Goal: Register for event/course

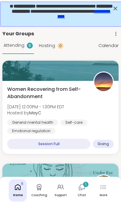
click at [83, 189] on icon at bounding box center [82, 186] width 5 height 5
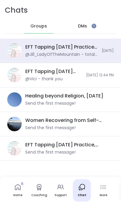
click at [15, 188] on icon at bounding box center [18, 187] width 6 height 6
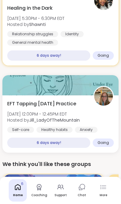
scroll to position [454, 0]
click at [103, 190] on icon at bounding box center [103, 186] width 7 height 7
click at [62, 190] on icon at bounding box center [60, 186] width 7 height 7
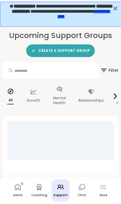
click at [7, 97] on p "All" at bounding box center [10, 100] width 7 height 8
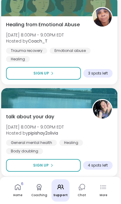
scroll to position [1376, 1]
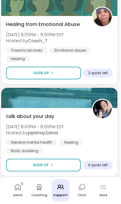
click at [14, 28] on span "Healing from Emotional Abuse" at bounding box center [43, 24] width 74 height 7
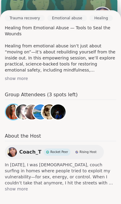
scroll to position [193, 0]
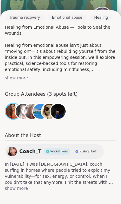
click at [8, 6] on div at bounding box center [59, 6] width 116 height 20
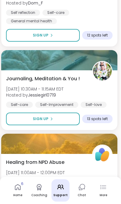
scroll to position [2880, 1]
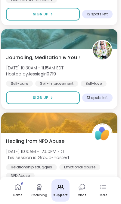
click at [20, 153] on span "[DATE] 11:00AM - 12:00PM EDT" at bounding box center [37, 151] width 63 height 6
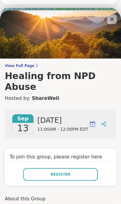
scroll to position [2619, 1]
click at [111, 20] on icon at bounding box center [112, 19] width 4 height 4
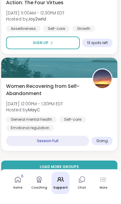
scroll to position [3209, 1]
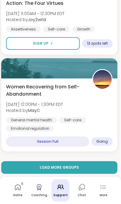
click at [22, 169] on button "Load more groups" at bounding box center [59, 167] width 116 height 13
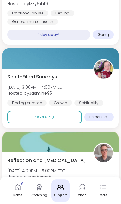
scroll to position [6374, 0]
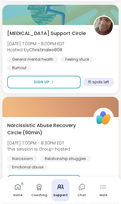
scroll to position [7124, 0]
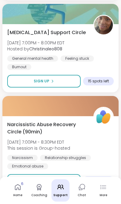
click at [24, 64] on div "Burnout" at bounding box center [19, 67] width 24 height 6
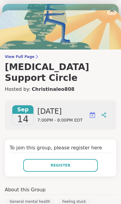
scroll to position [8, 0]
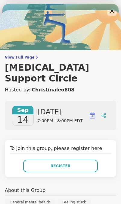
click at [58, 159] on button "Register" at bounding box center [60, 165] width 75 height 13
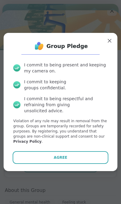
click at [59, 160] on span "Agree" at bounding box center [61, 157] width 14 height 5
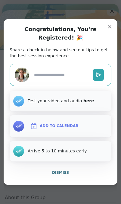
click at [35, 130] on img at bounding box center [33, 125] width 7 height 7
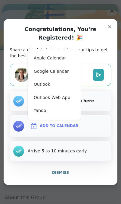
click at [34, 65] on button "Apple Calendar" at bounding box center [54, 58] width 48 height 13
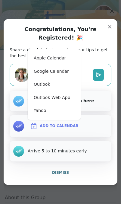
type textarea "*"
